Goal: Find specific page/section

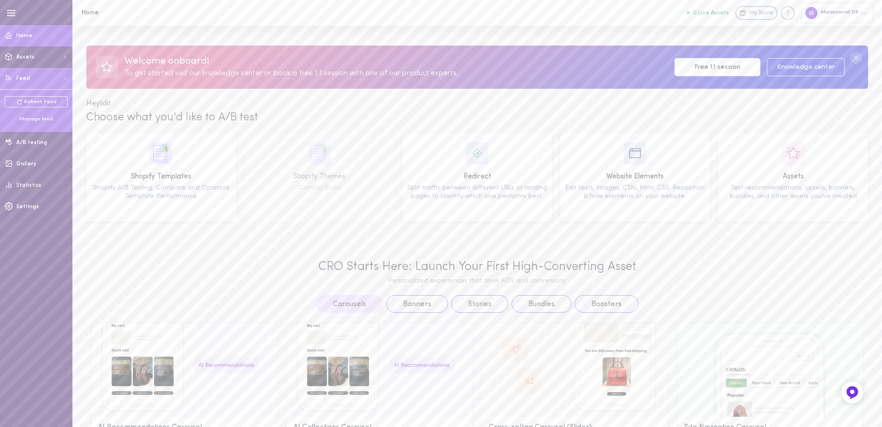
click at [30, 118] on div "Manage feed" at bounding box center [36, 119] width 63 height 7
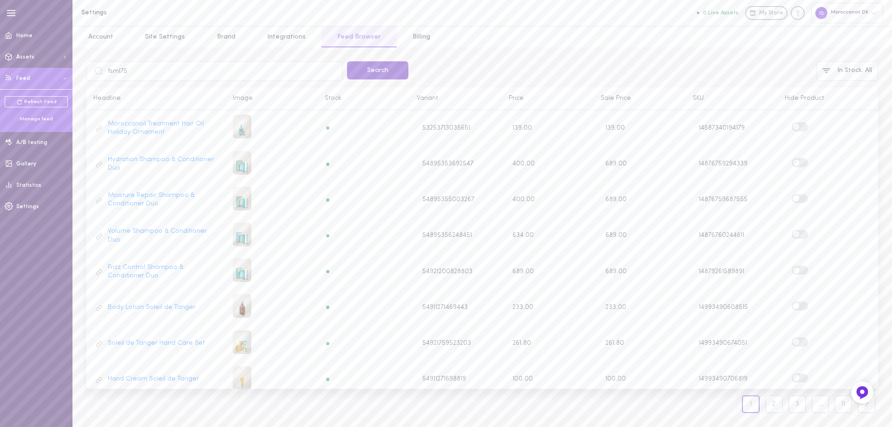
type input "fsml75"
click at [377, 74] on button "Search" at bounding box center [377, 70] width 61 height 18
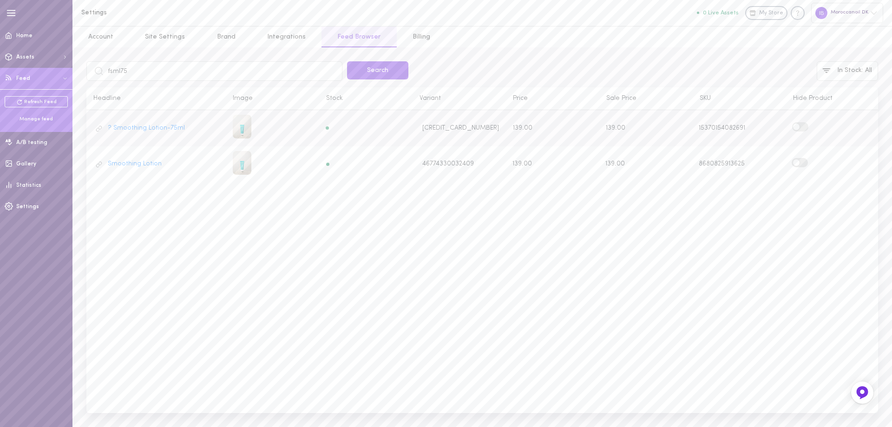
click at [798, 126] on span at bounding box center [796, 127] width 7 height 7
click at [0, 0] on input "checkbox" at bounding box center [0, 0] width 0 height 0
